Goal: Task Accomplishment & Management: Manage account settings

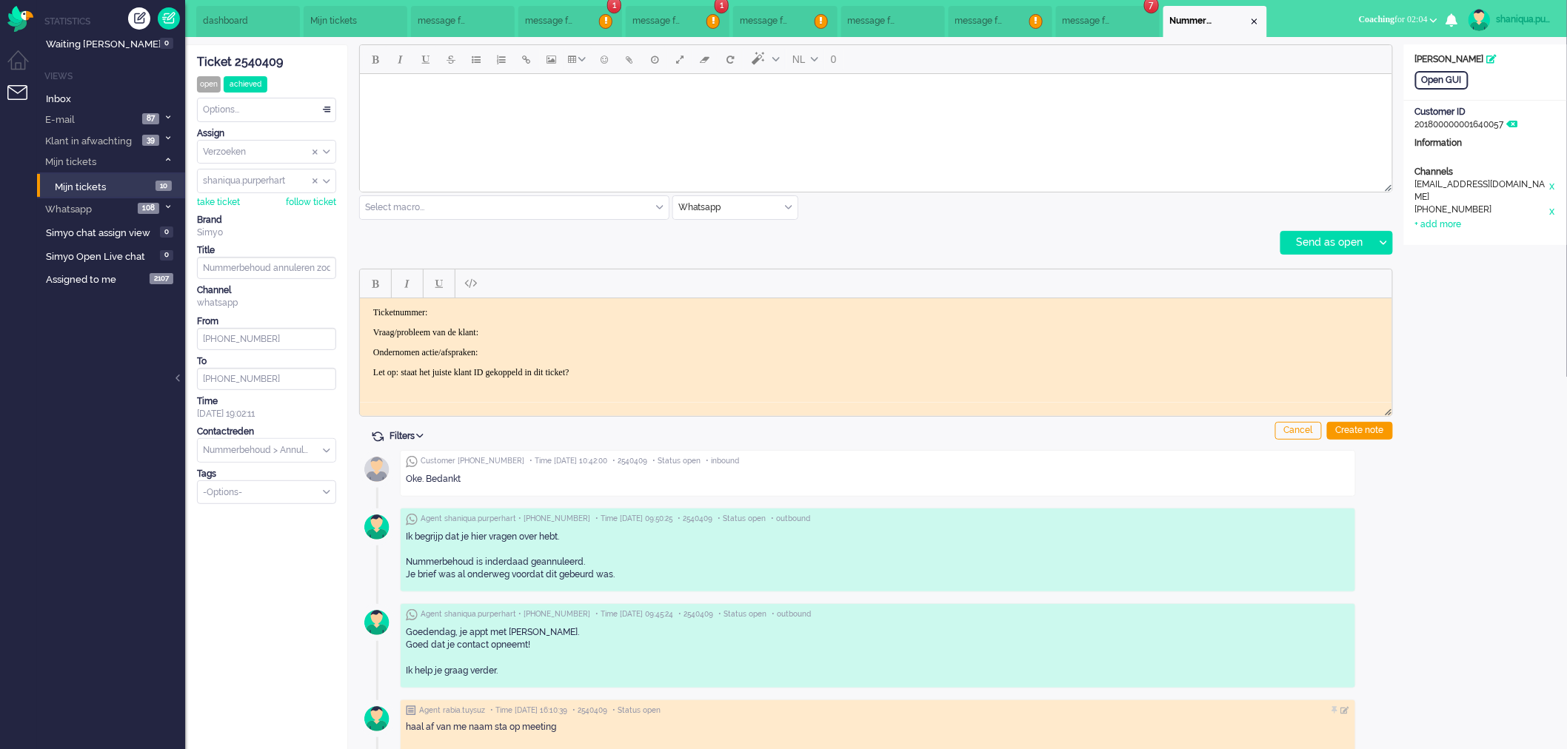
click at [231, 24] on span "dashboard" at bounding box center [226, 21] width 47 height 13
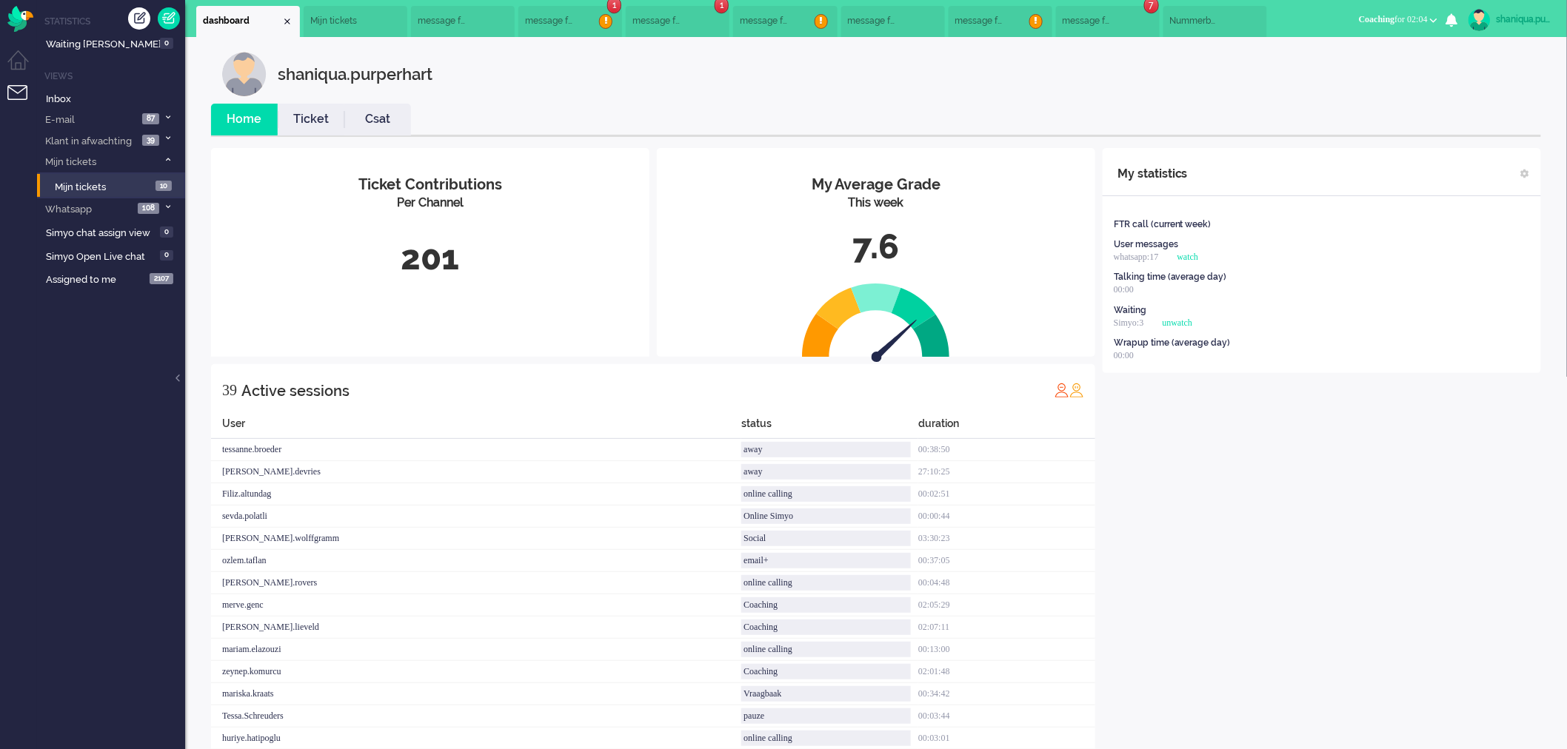
click at [341, 16] on span "Mijn tickets" at bounding box center [333, 21] width 47 height 13
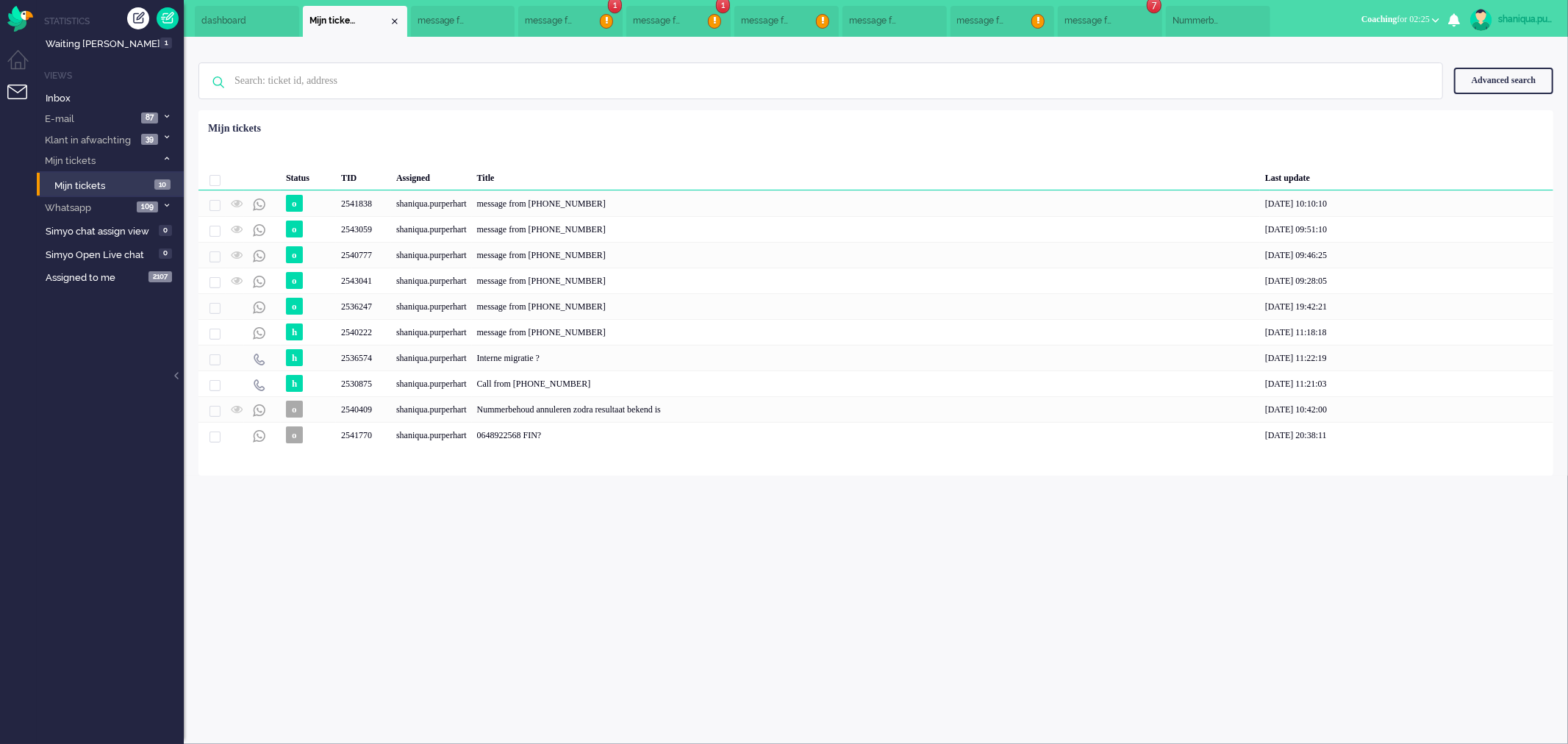
click at [1404, 27] on button "Coaching for 02:25" at bounding box center [1400, 19] width 95 height 21
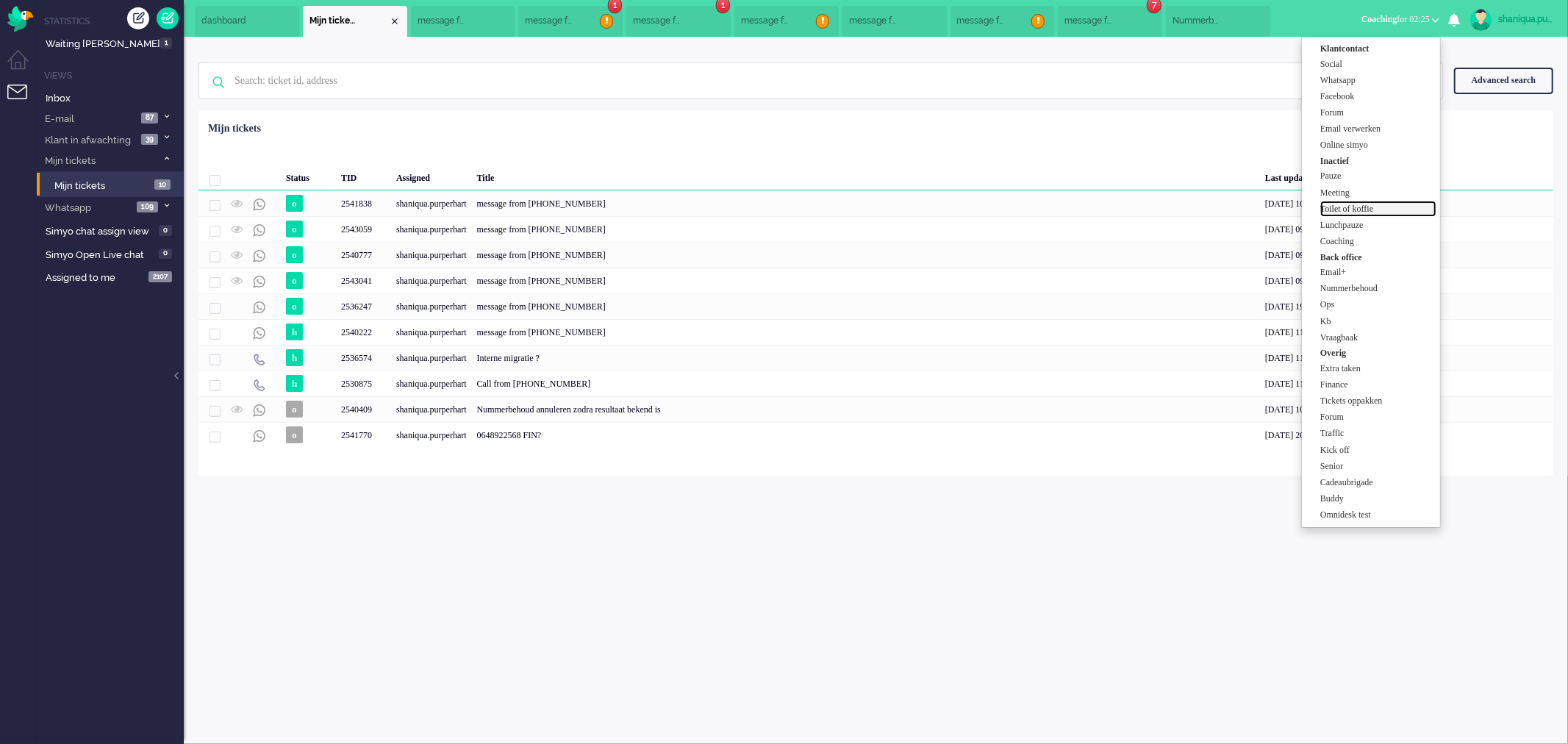
click at [1360, 211] on label "Toilet of koffie" at bounding box center [1378, 209] width 116 height 13
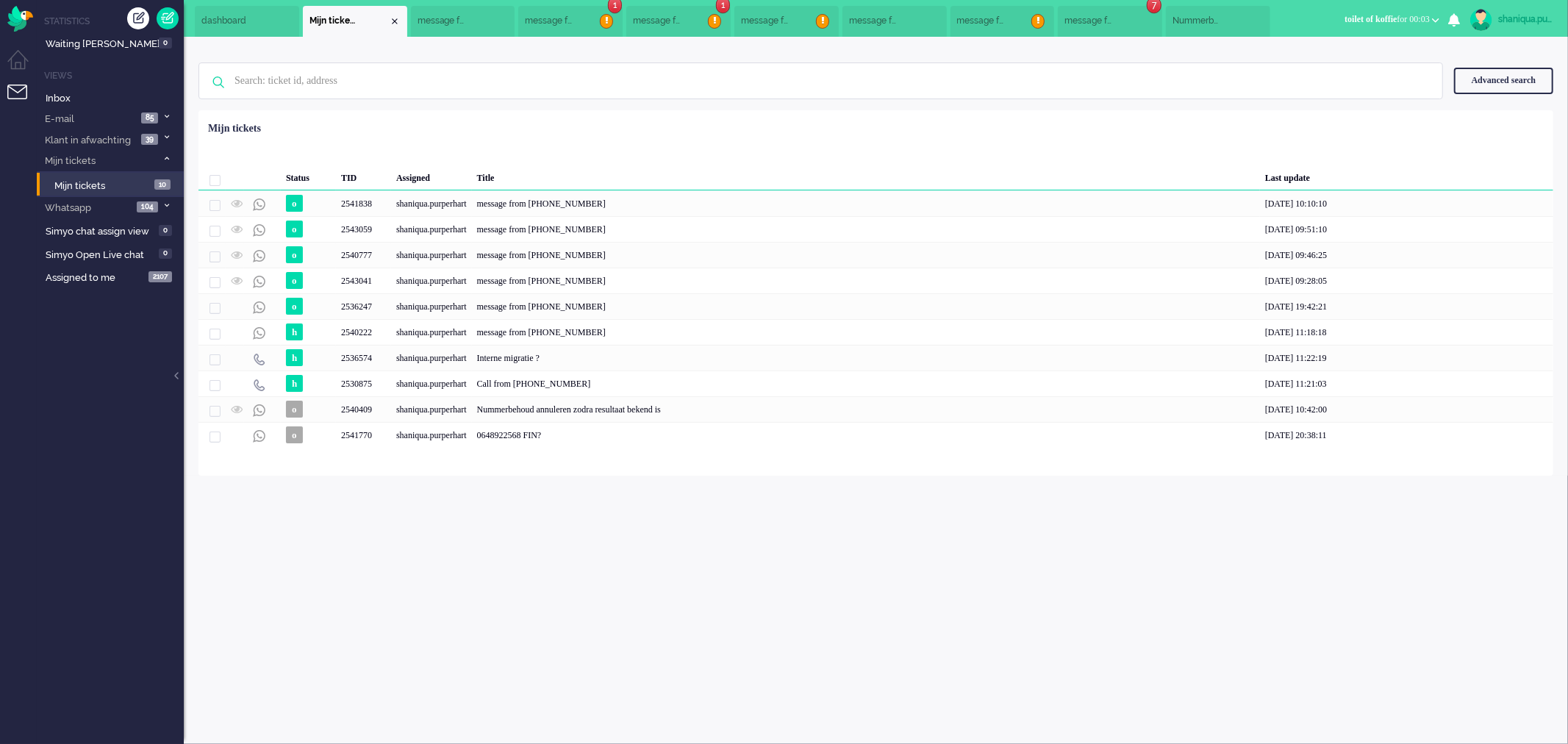
click at [1404, 22] on span "toilet of koffie for 00:03" at bounding box center [1387, 19] width 85 height 10
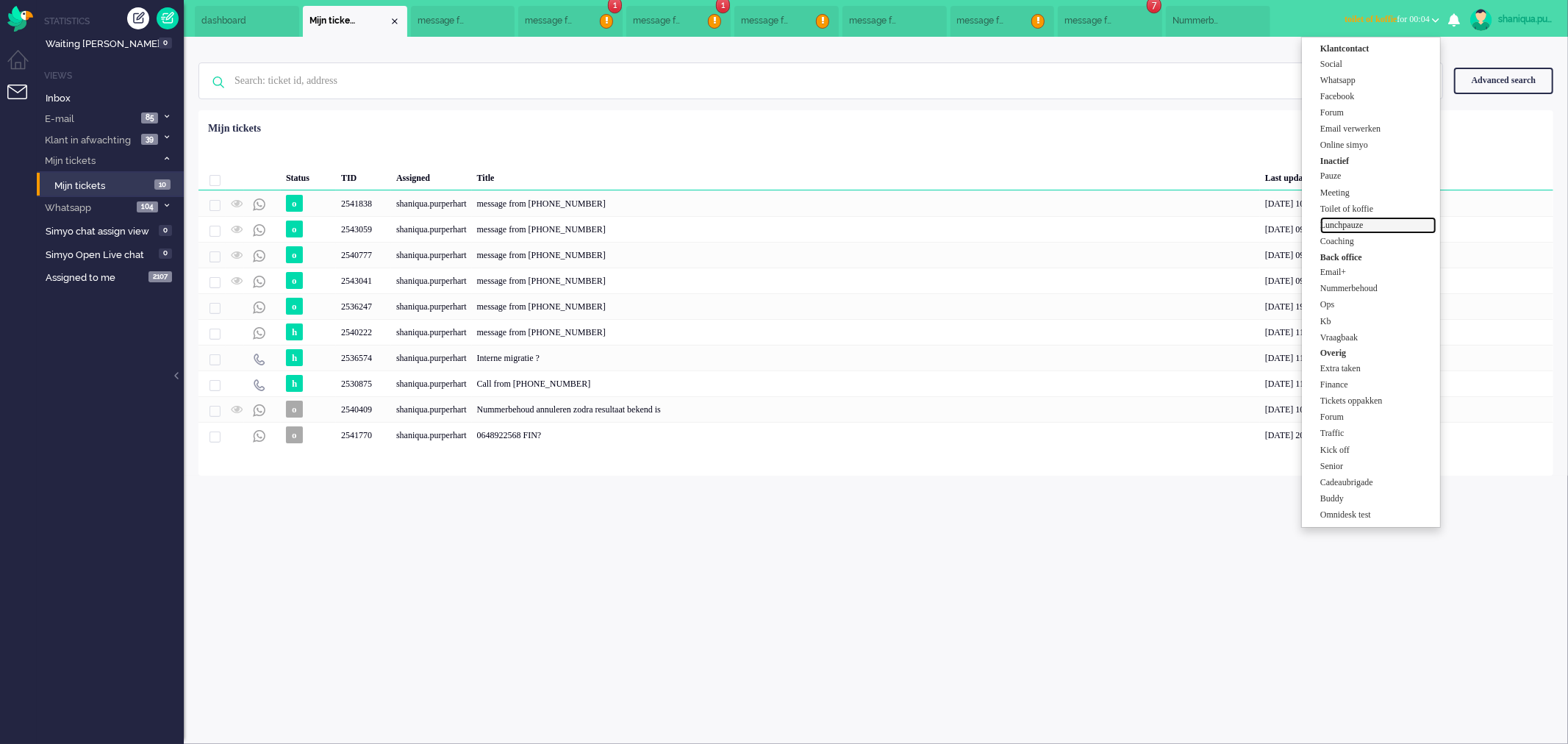
click at [1379, 222] on label "Lunchpauze" at bounding box center [1378, 225] width 116 height 13
